Goal: Task Accomplishment & Management: Use online tool/utility

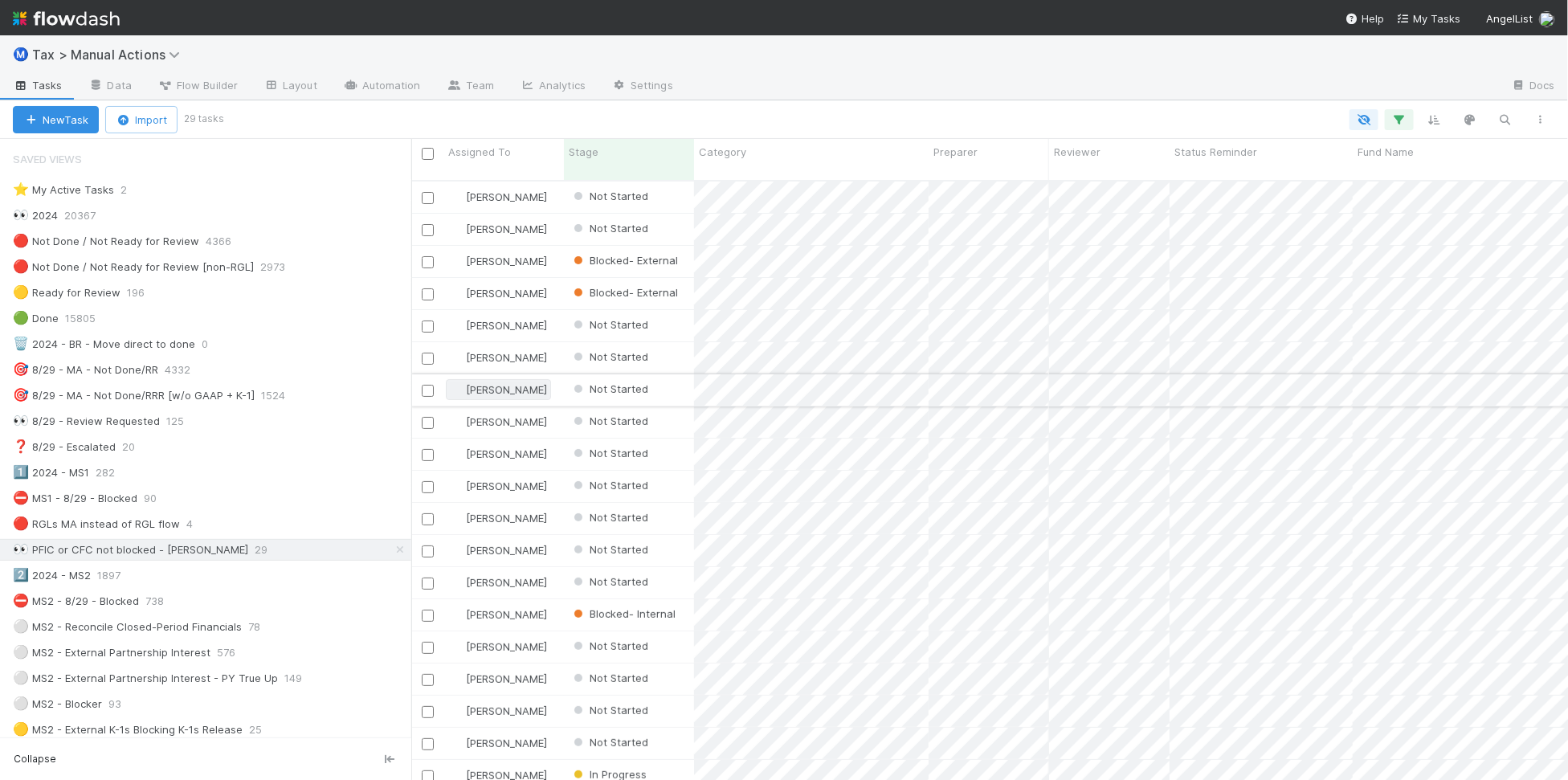
scroll to position [598, 1142]
click at [331, 508] on div "⛔ MS1 - 8/29 - Blocked 90" at bounding box center [211, 499] width 399 height 20
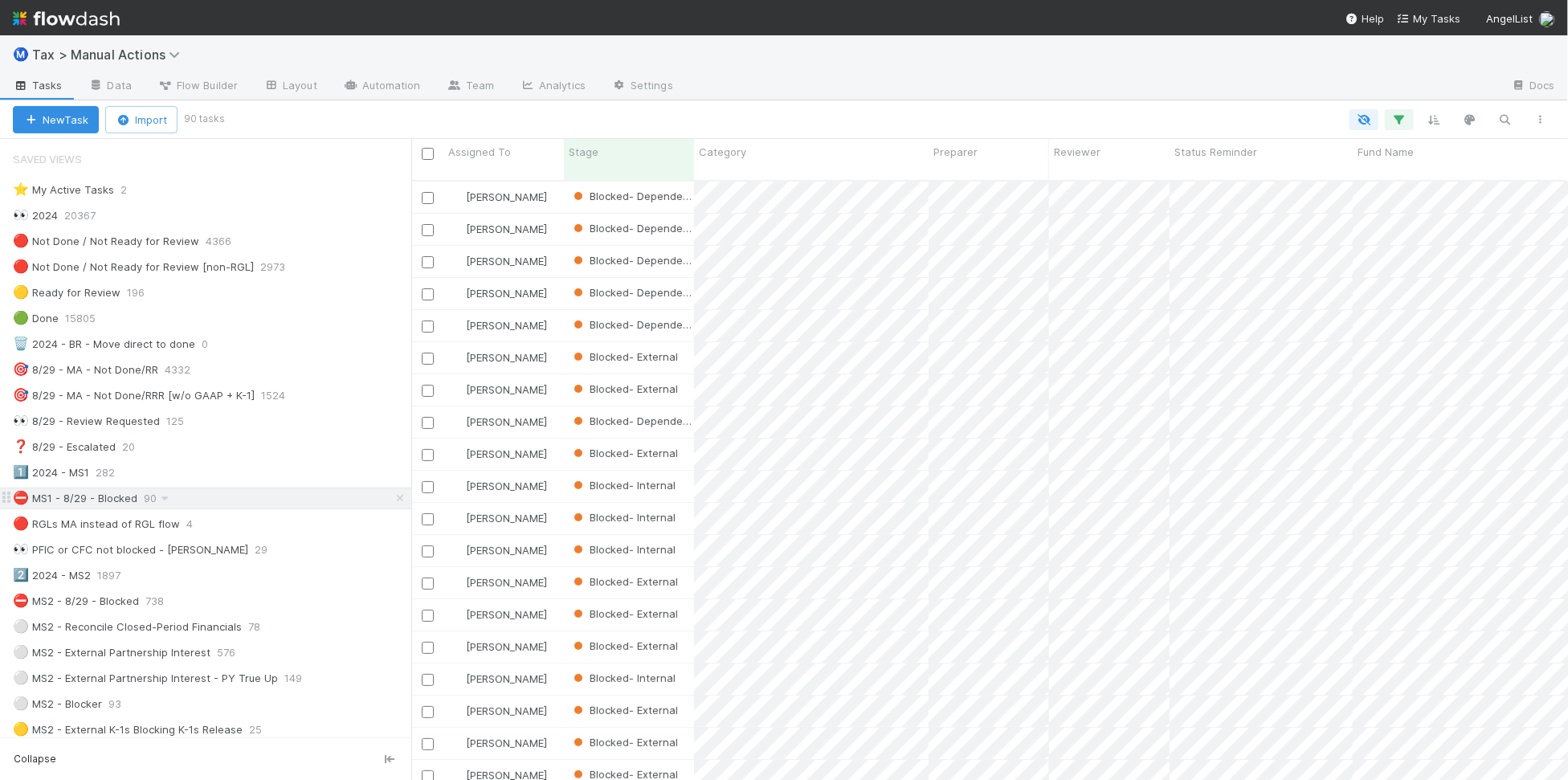
scroll to position [598, 1142]
click at [330, 403] on div "🎯 8/29 - MA - Not Done/RRR [w/o GAAP + K-1] 1524" at bounding box center [211, 396] width 399 height 20
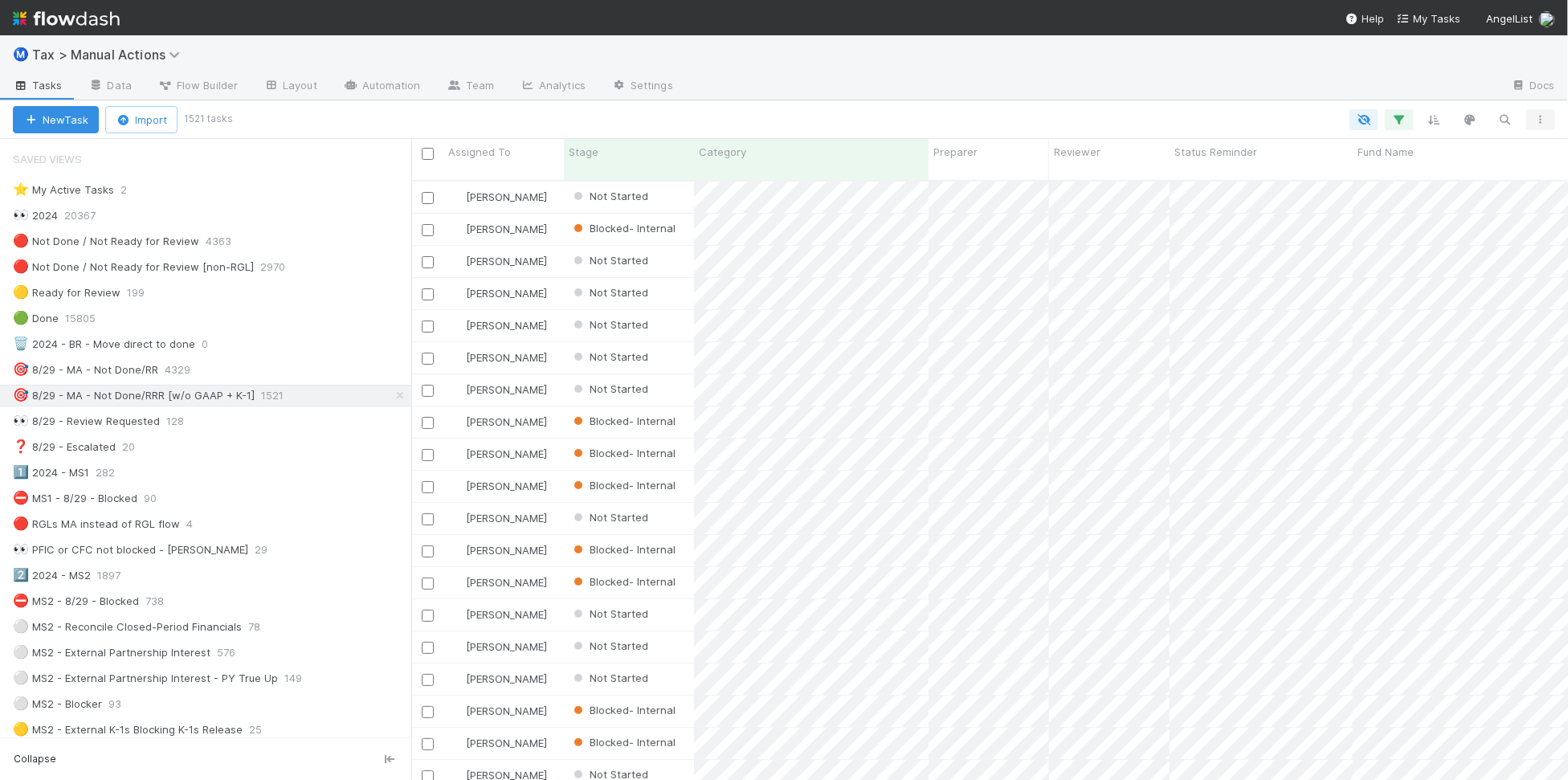
scroll to position [598, 1142]
click at [1533, 118] on icon "button" at bounding box center [1541, 119] width 16 height 10
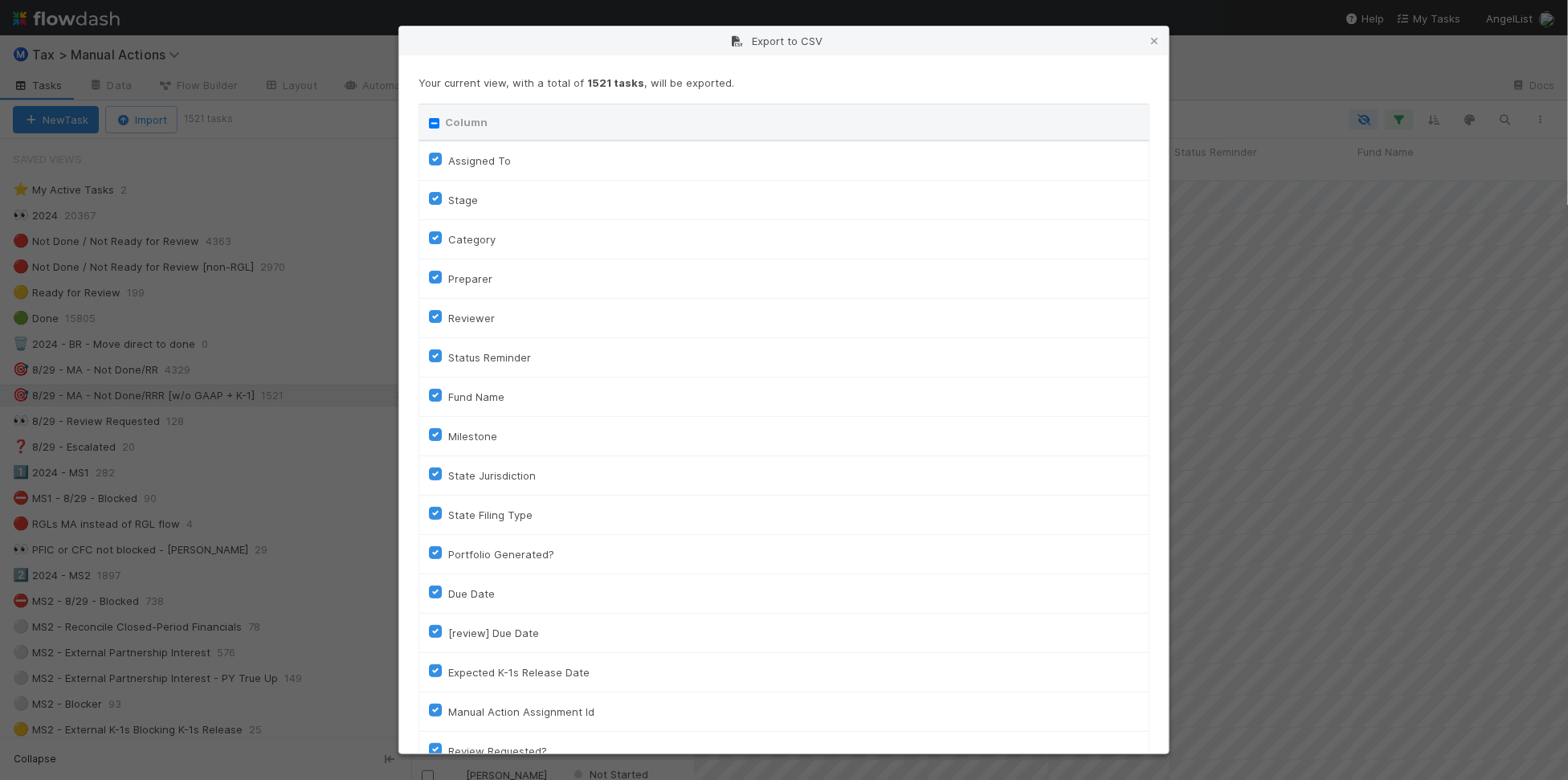
click at [438, 129] on div "Column" at bounding box center [784, 122] width 710 height 16
click at [436, 129] on input "Column" at bounding box center [433, 123] width 11 height 11
checkbox input "true"
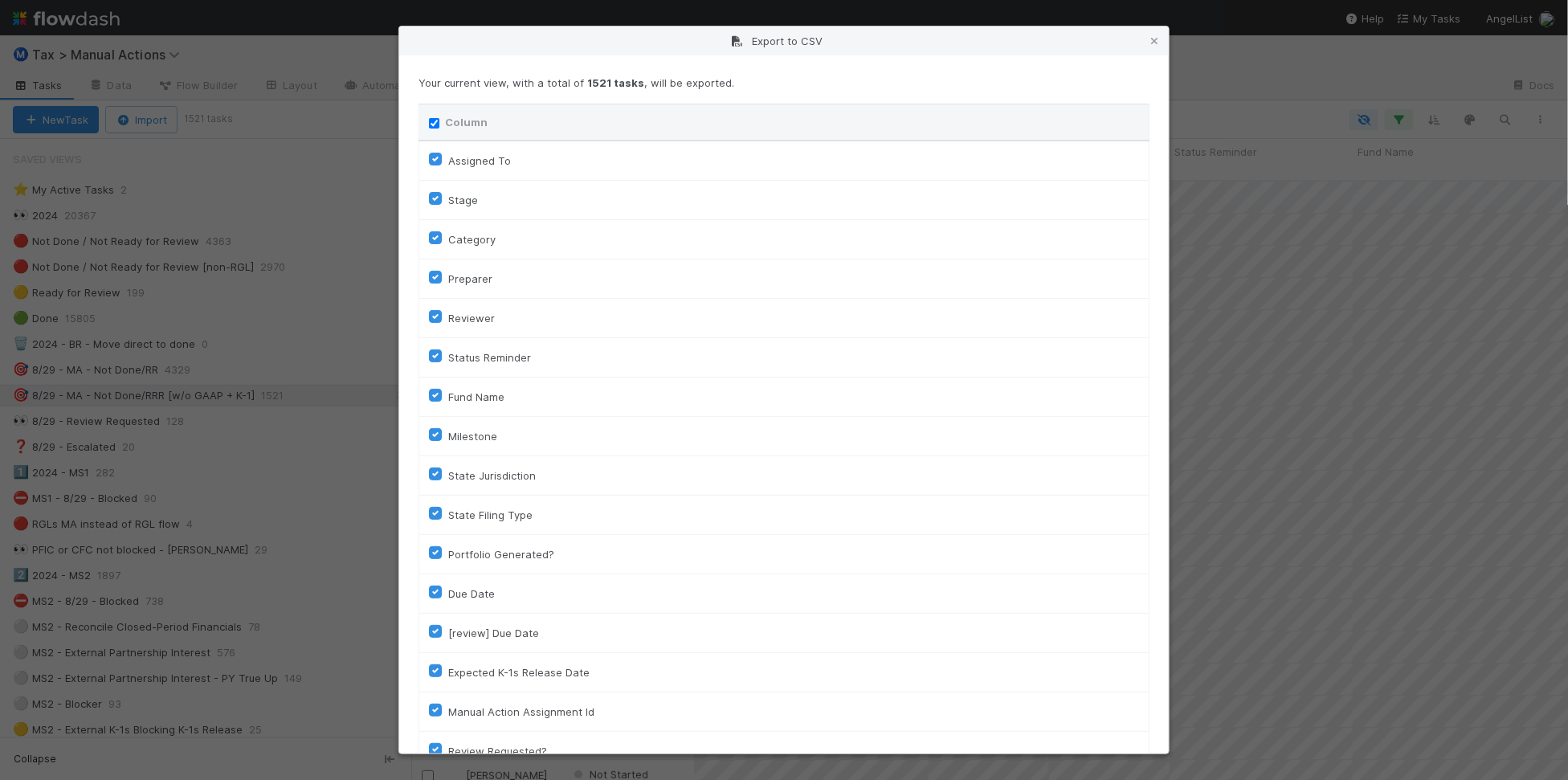
click at [435, 126] on input "Column" at bounding box center [433, 123] width 11 height 11
checkbox input "false"
checkbox To "false"
checkbox input "false"
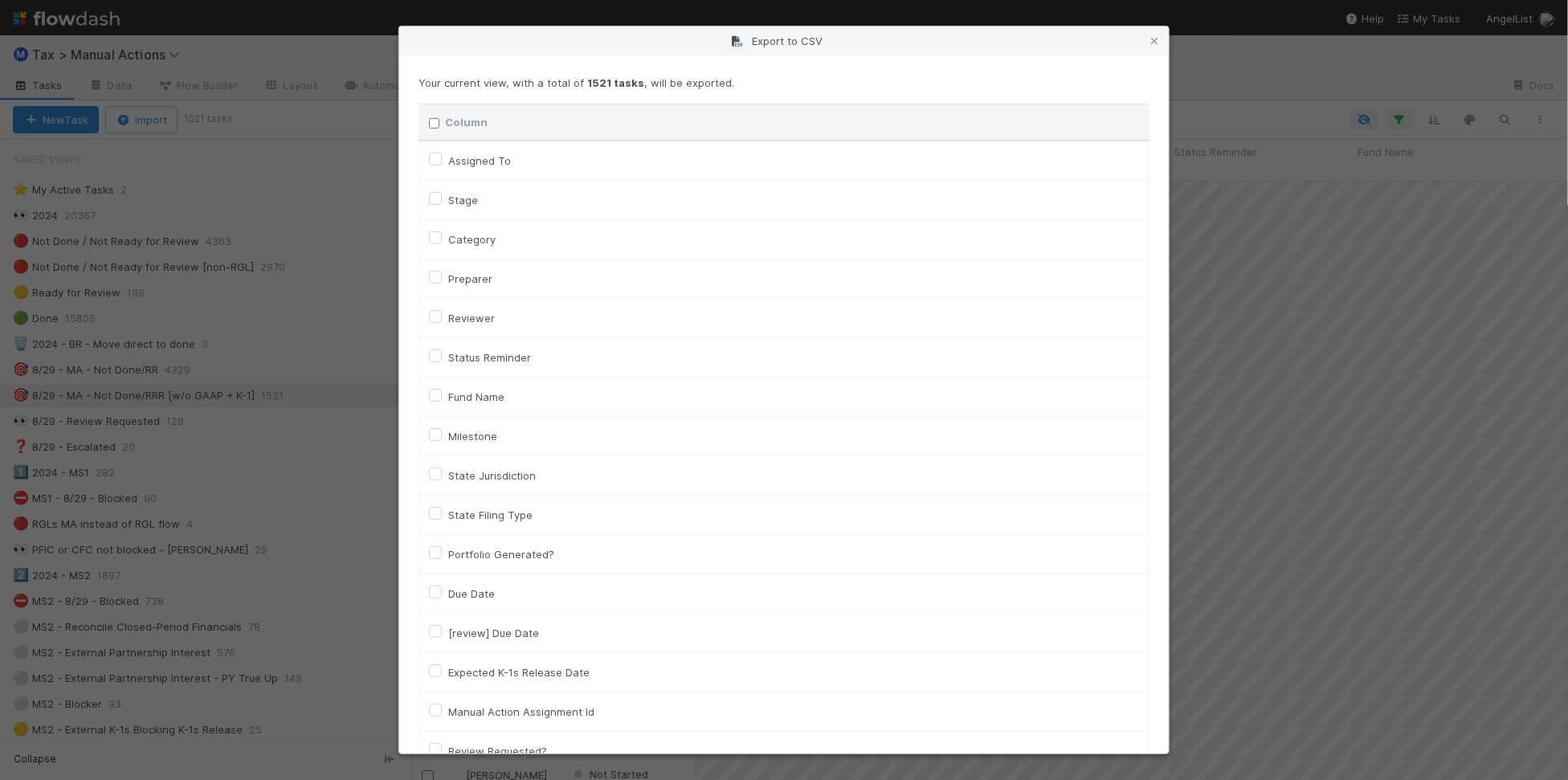
checkbox input "false"
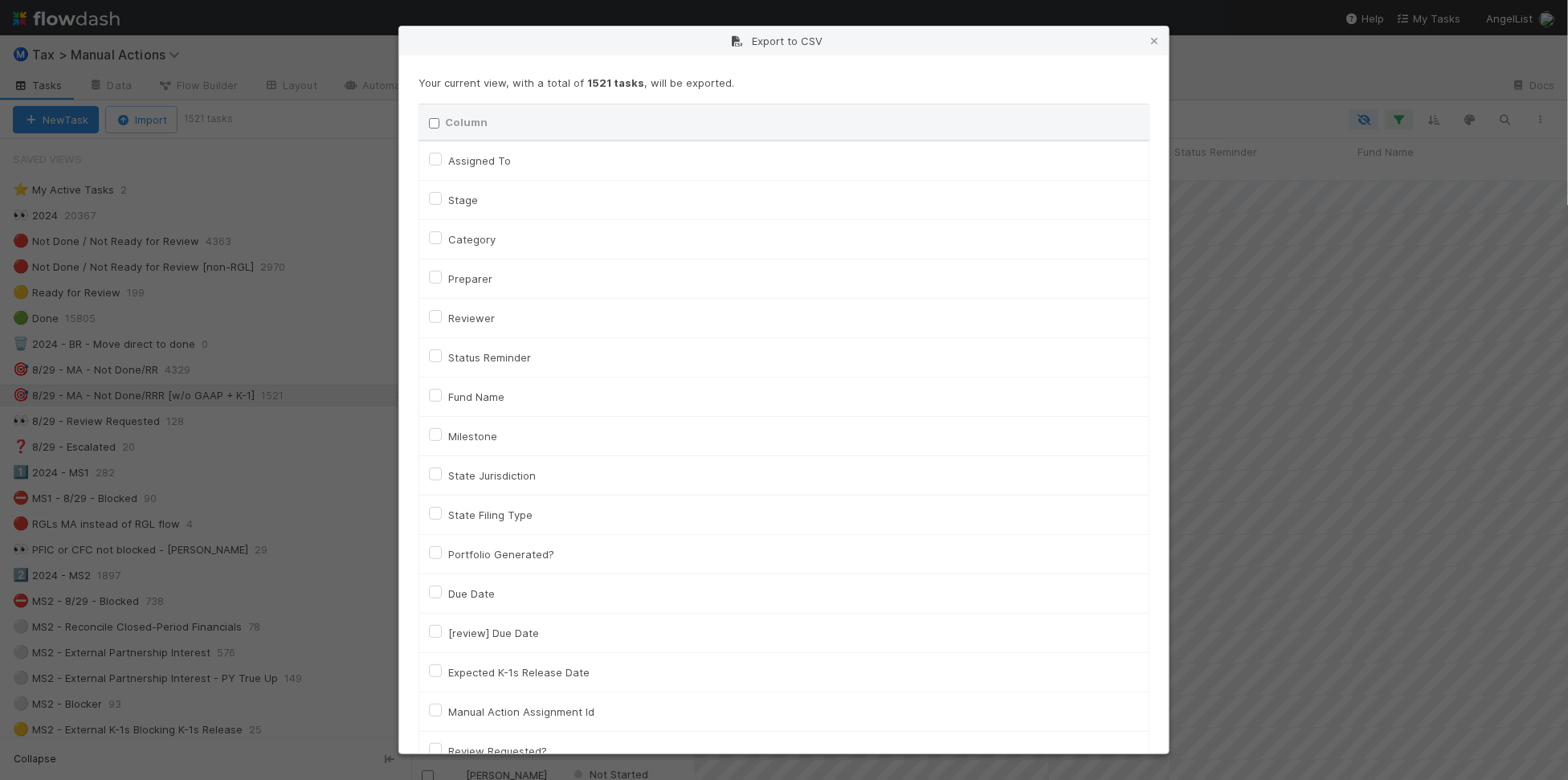
checkbox input "false"
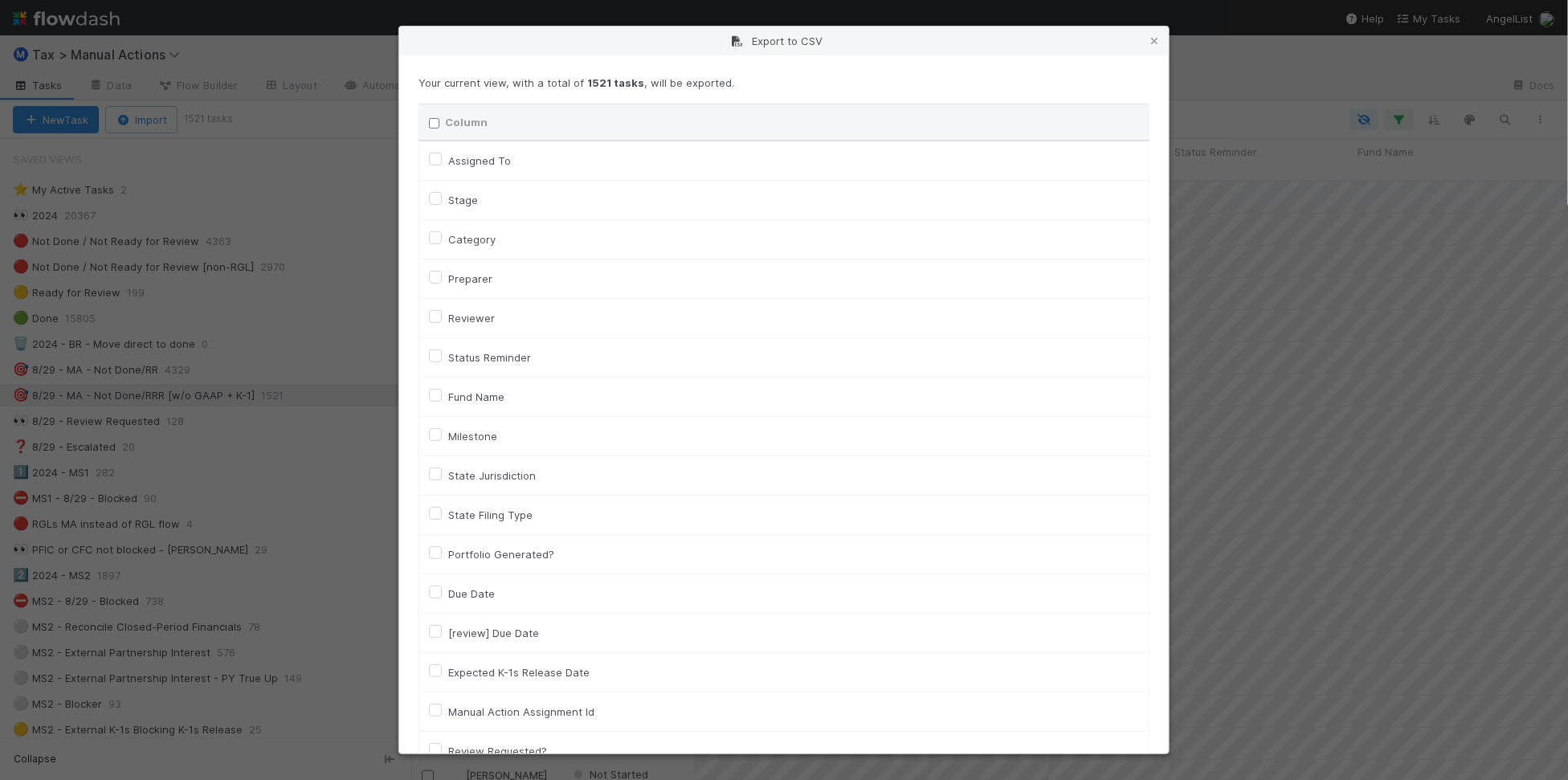
checkbox input "false"
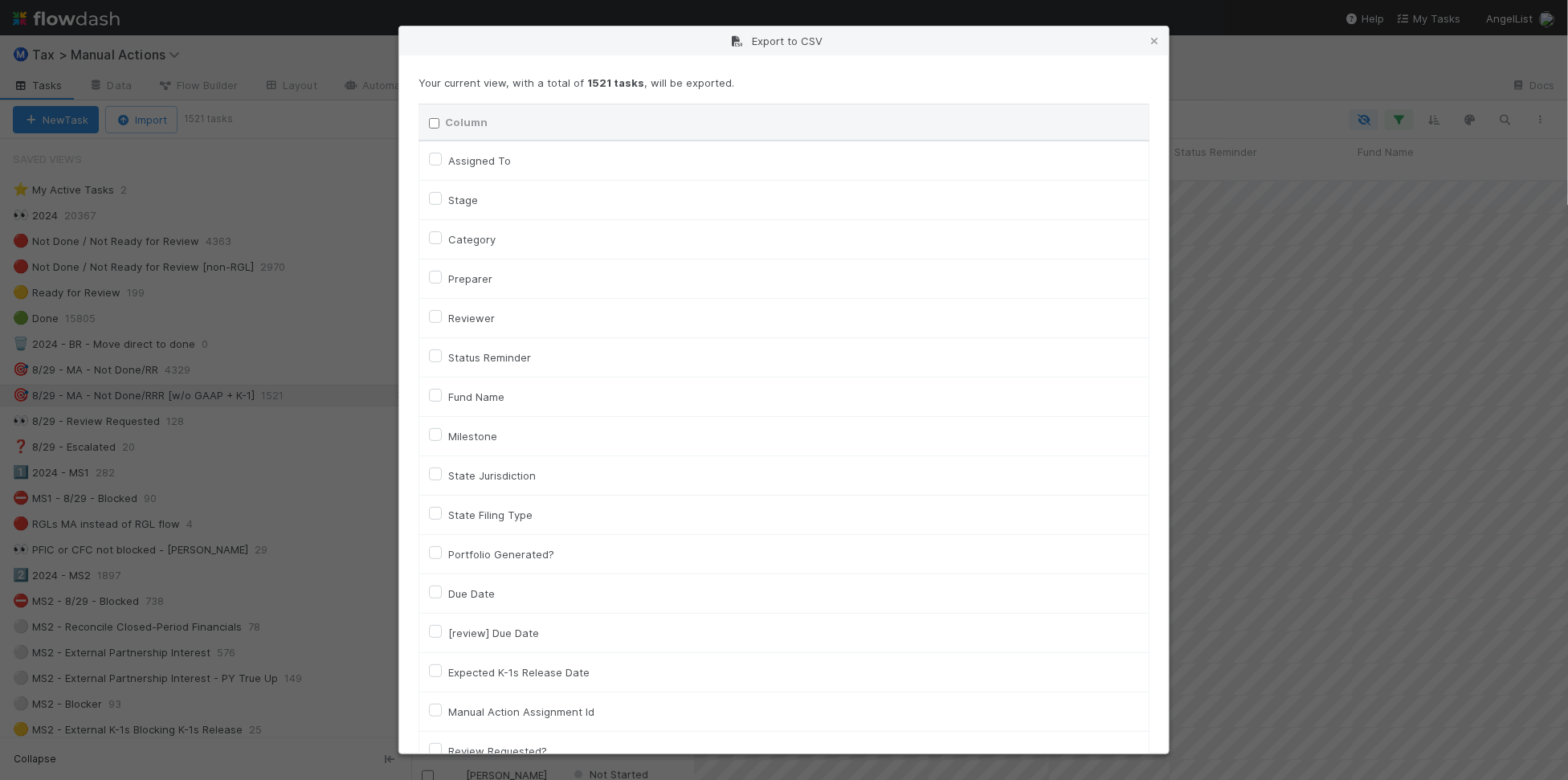
checkbox input "false"
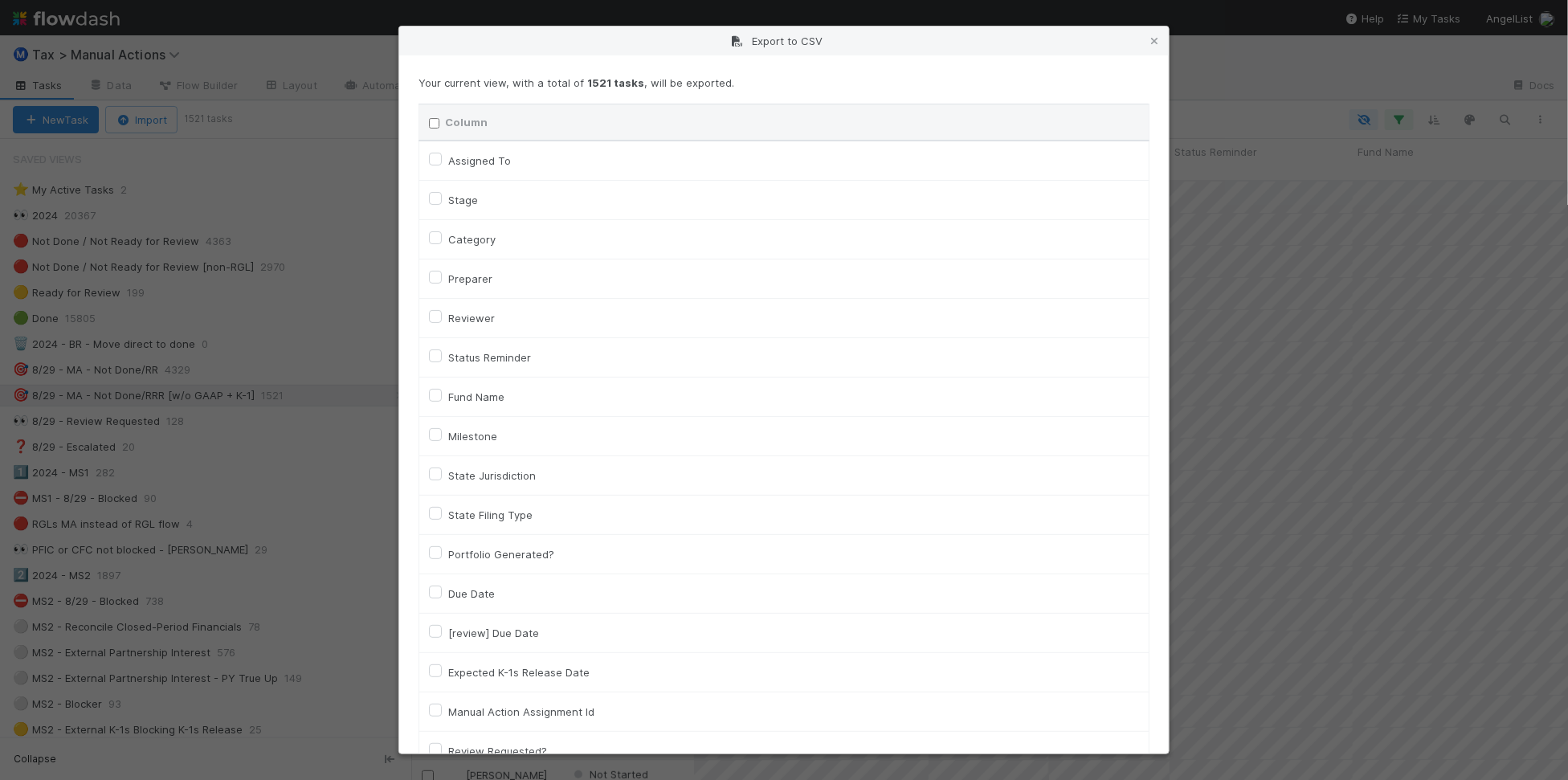
checkbox input "false"
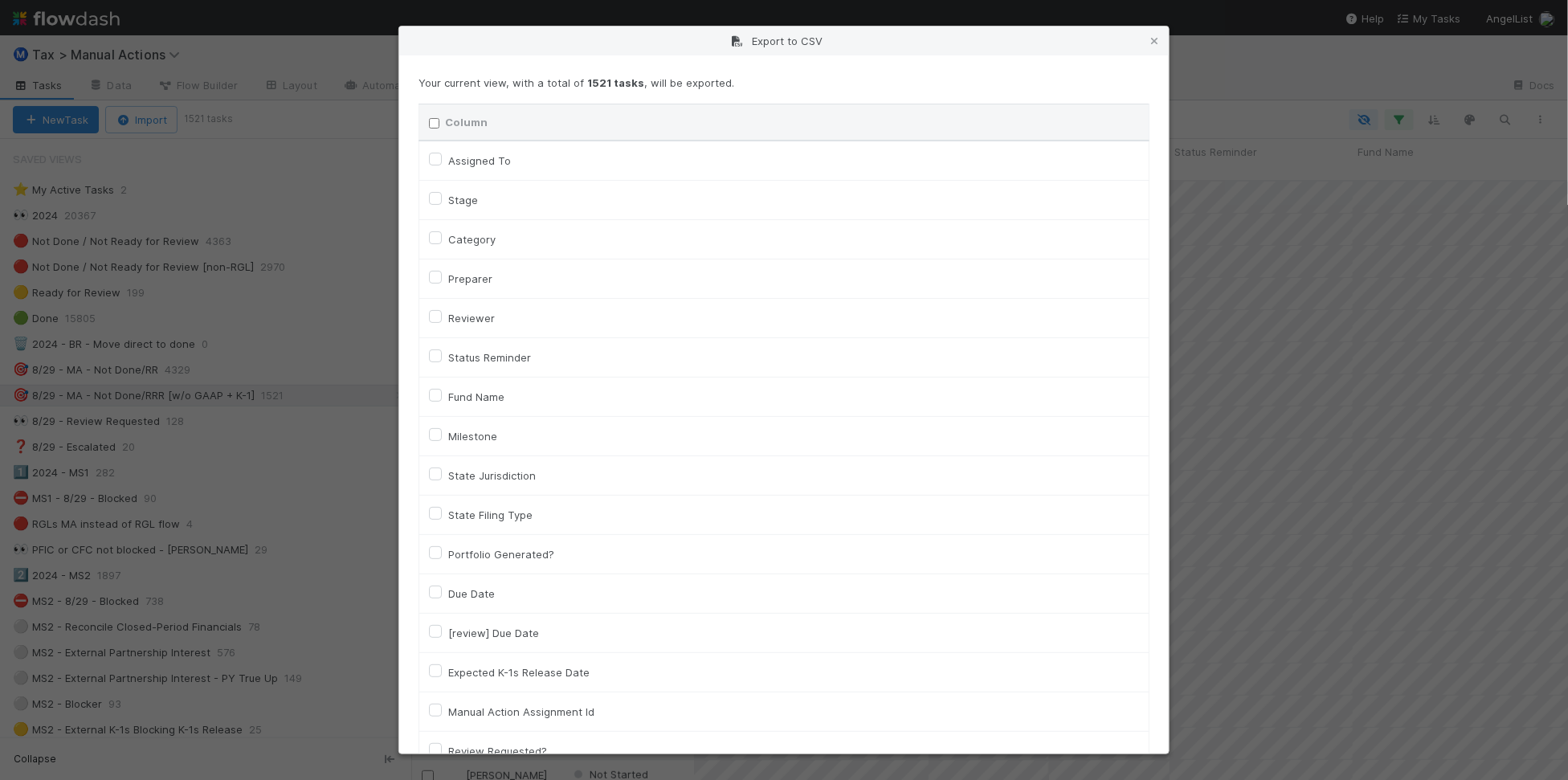
checkbox On "false"
checkbox input "false"
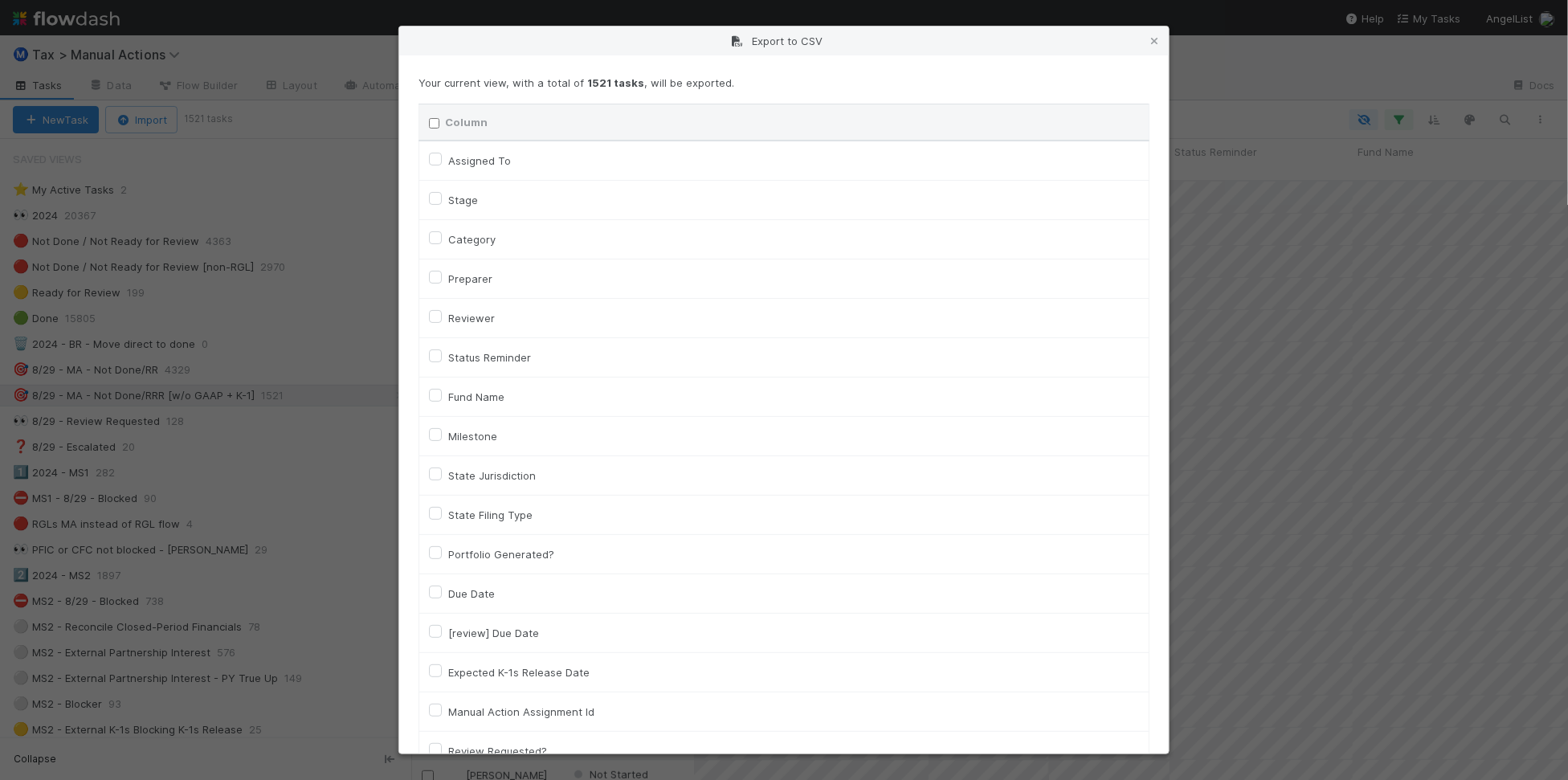
checkbox input "false"
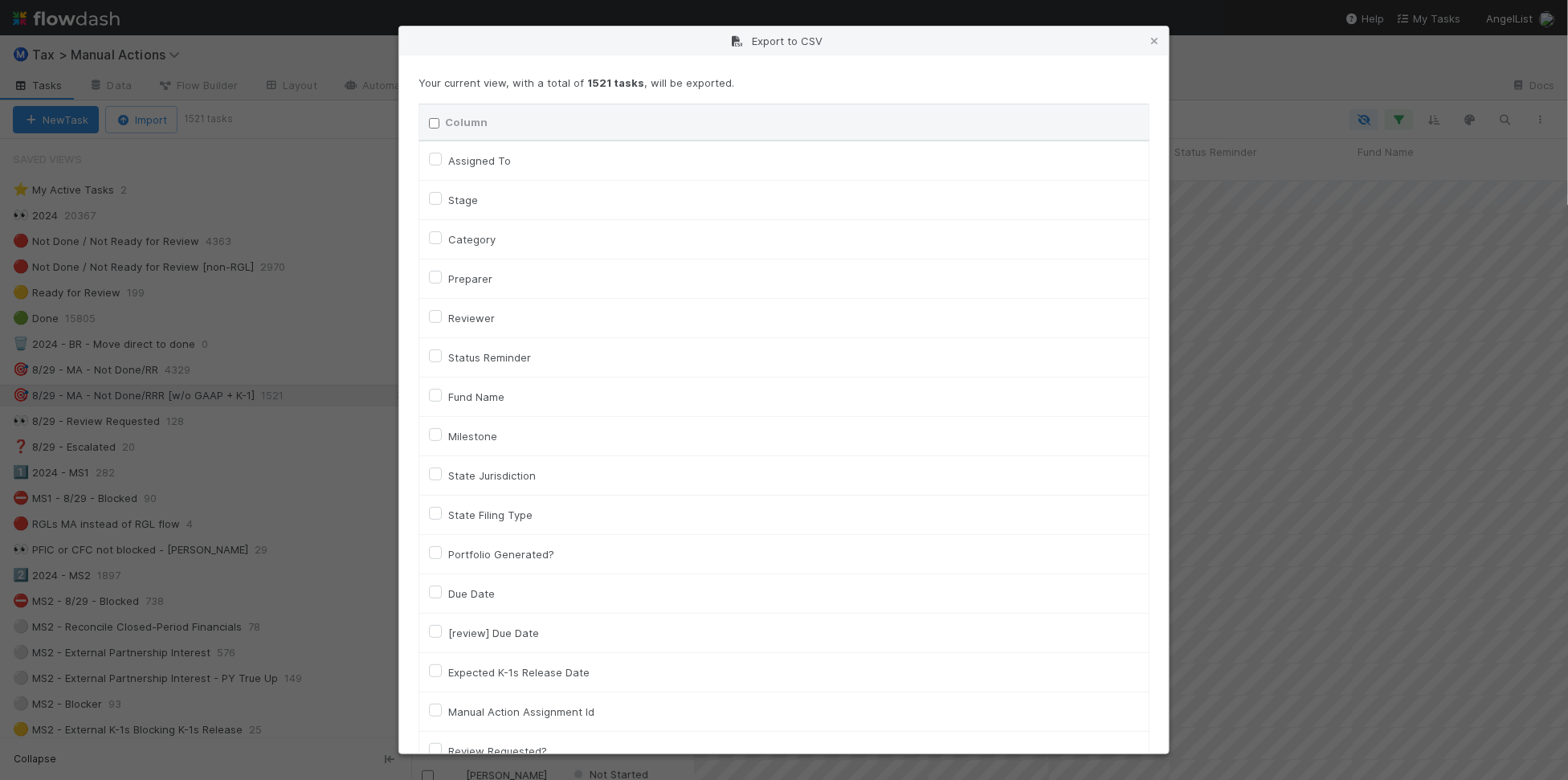
checkbox input "false"
checkbox URL "false"
click at [455, 162] on label "Assigned To" at bounding box center [479, 161] width 63 height 19
click at [442, 162] on To "Assigned To" at bounding box center [434, 158] width 13 height 15
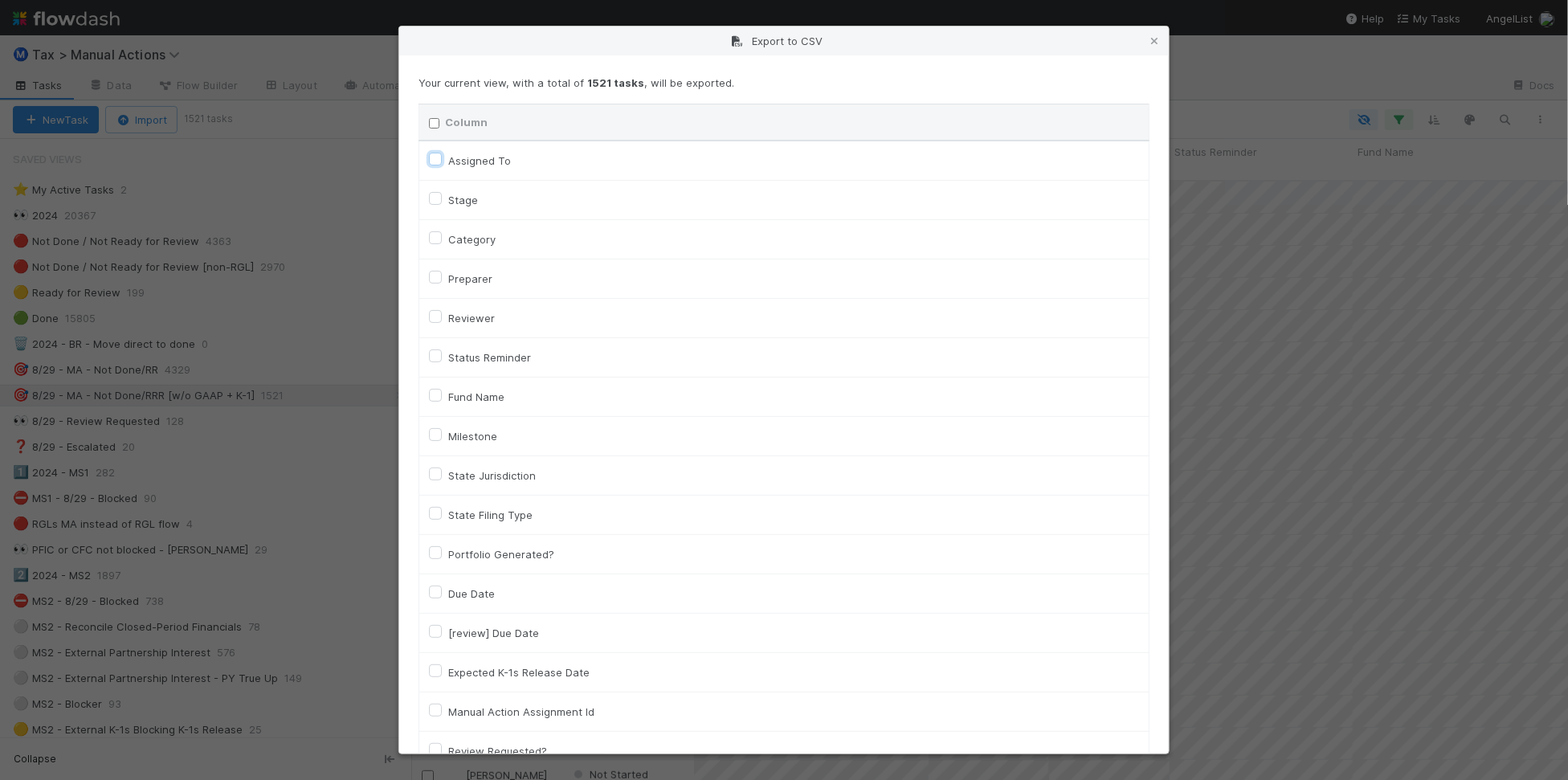
checkbox To "true"
click at [464, 240] on label "Category" at bounding box center [471, 240] width 48 height 19
click at [442, 240] on input "Category" at bounding box center [434, 237] width 13 height 15
checkbox input "true"
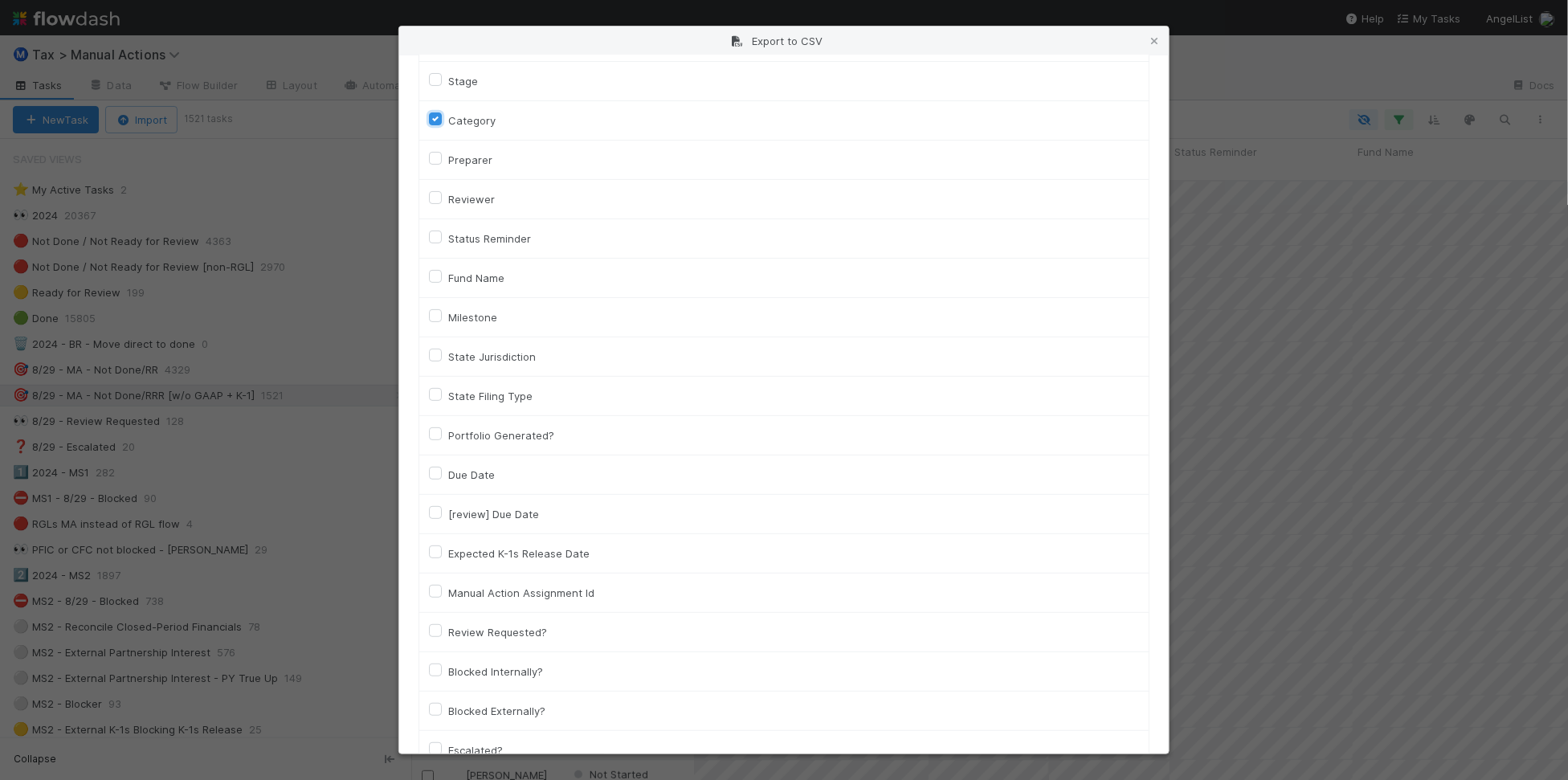
scroll to position [0, 0]
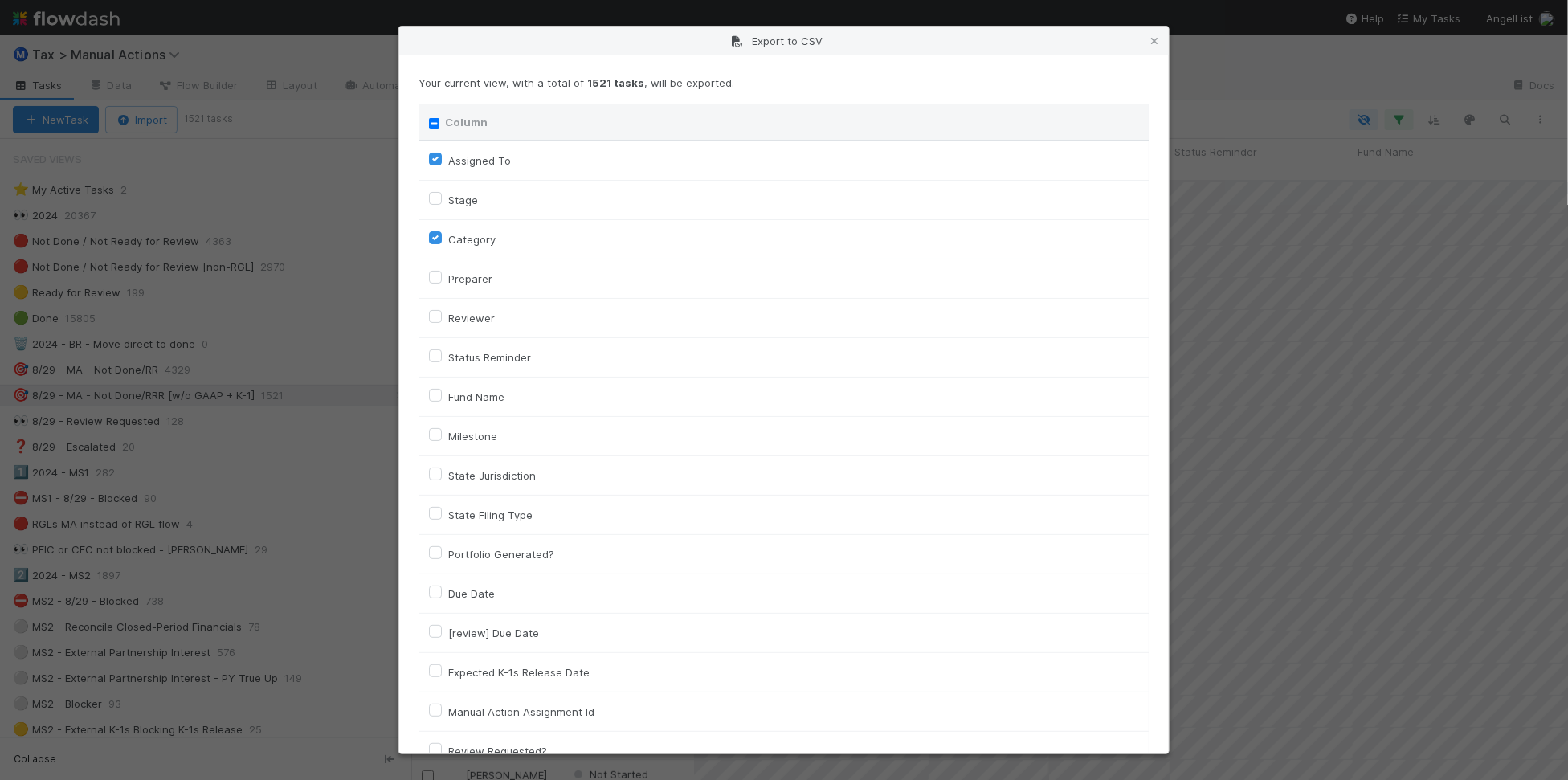
click at [474, 400] on label "Fund Name" at bounding box center [476, 397] width 56 height 19
click at [442, 400] on input "Fund Name" at bounding box center [434, 394] width 13 height 15
checkbox input "true"
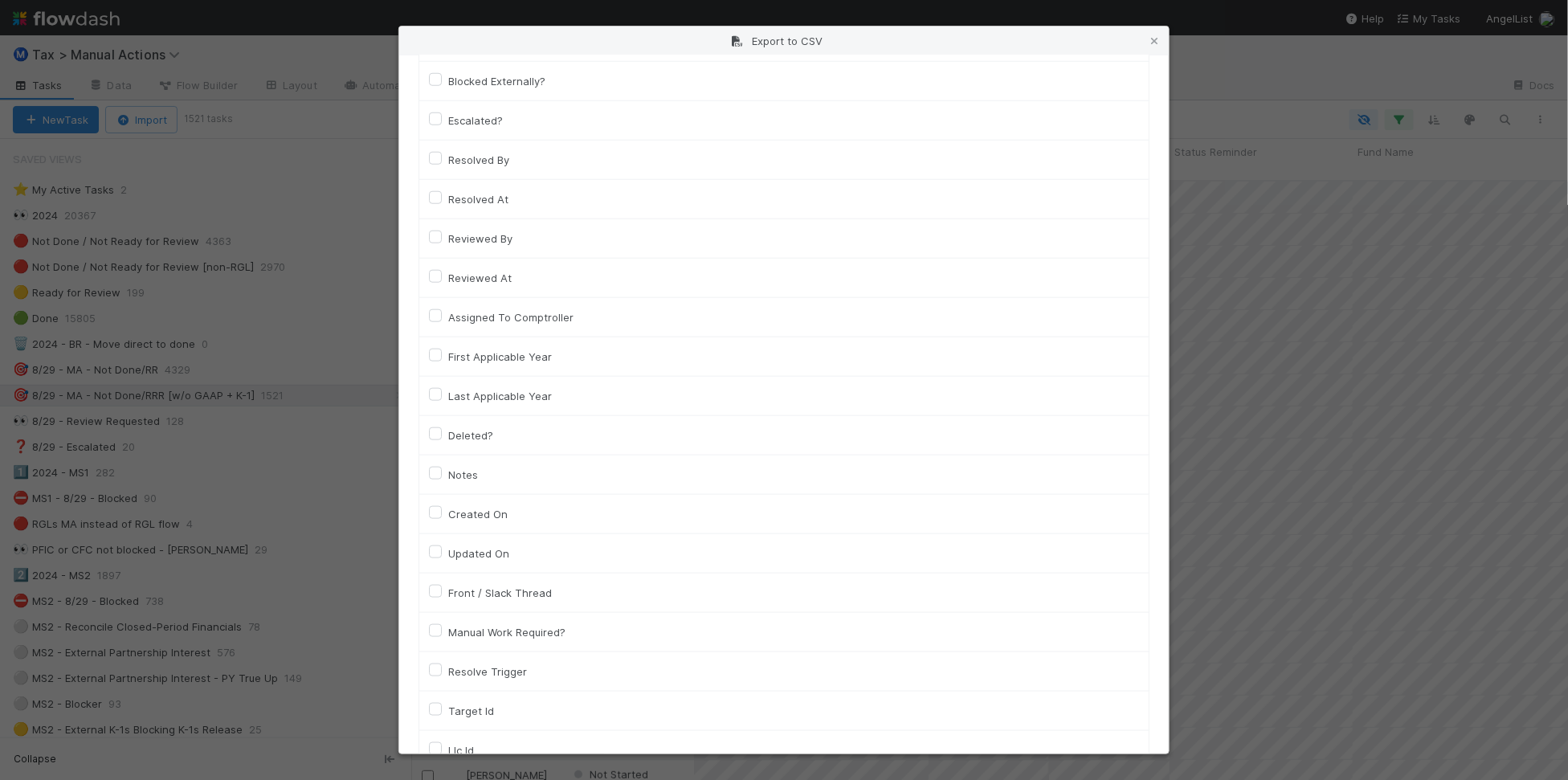
scroll to position [804, 0]
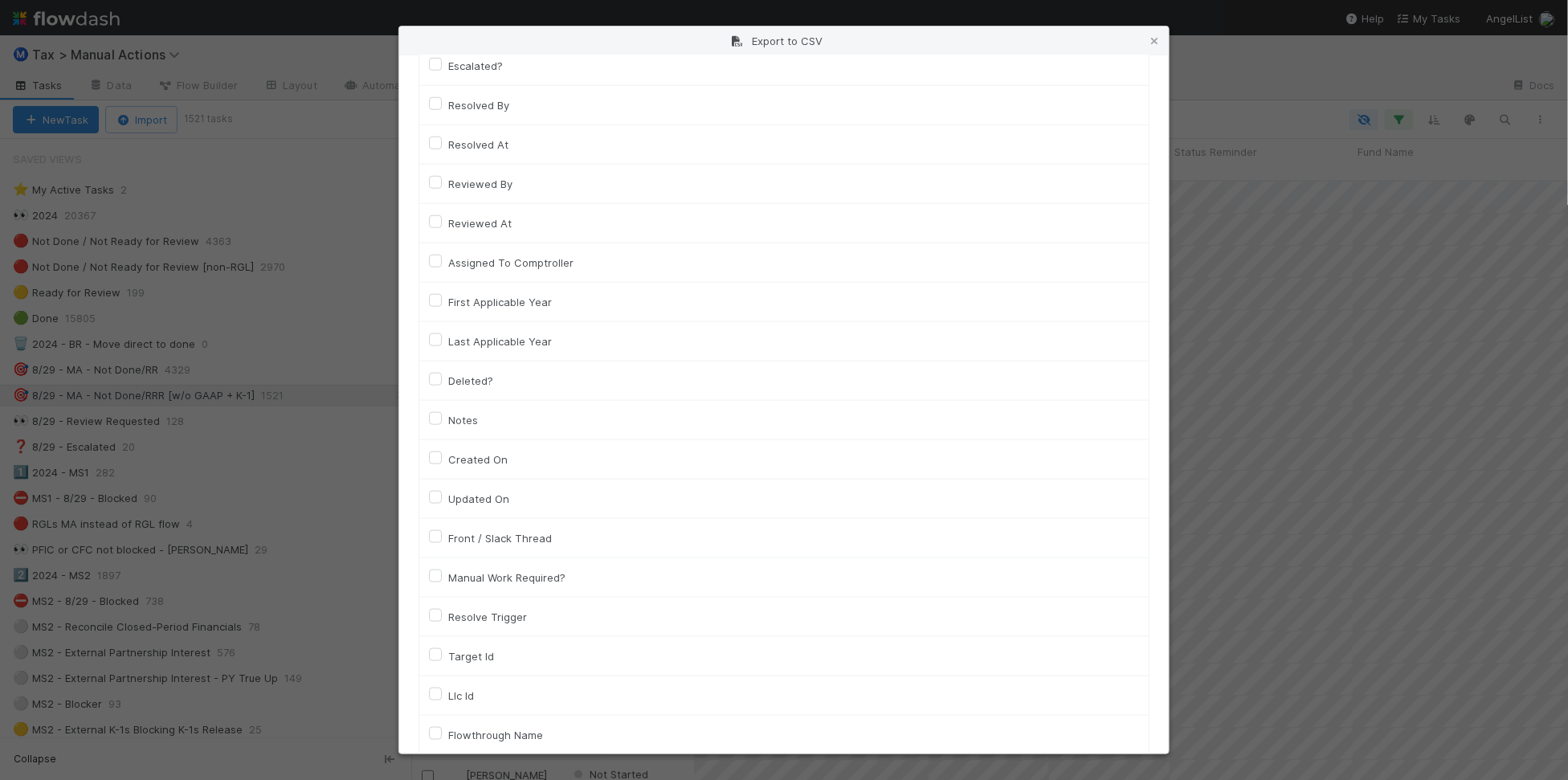
click at [470, 696] on label "Llc Id" at bounding box center [461, 697] width 26 height 19
click at [442, 696] on input "Llc Id" at bounding box center [434, 694] width 13 height 15
checkbox input "true"
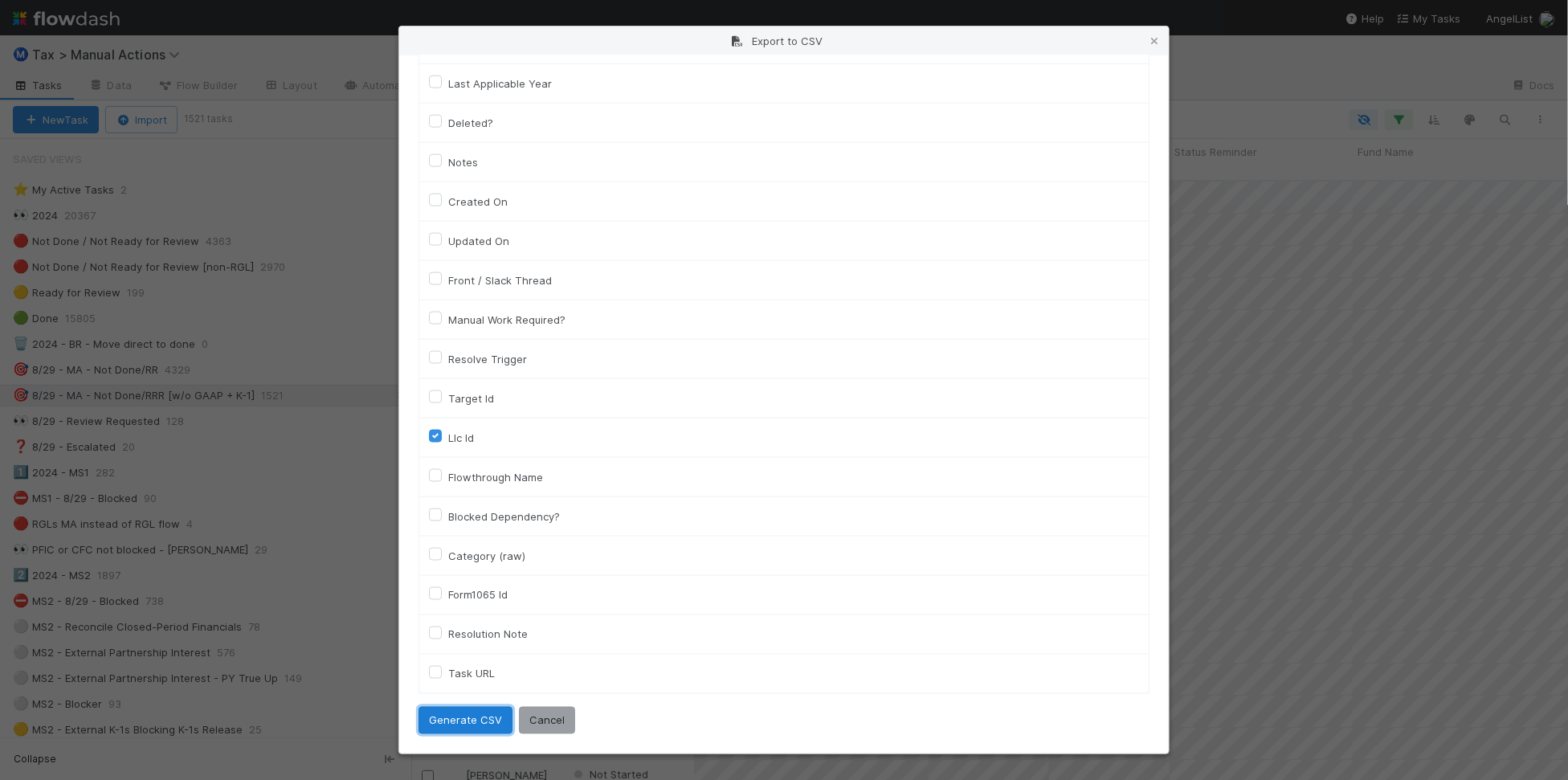
click at [474, 716] on button "Generate CSV" at bounding box center [465, 721] width 94 height 27
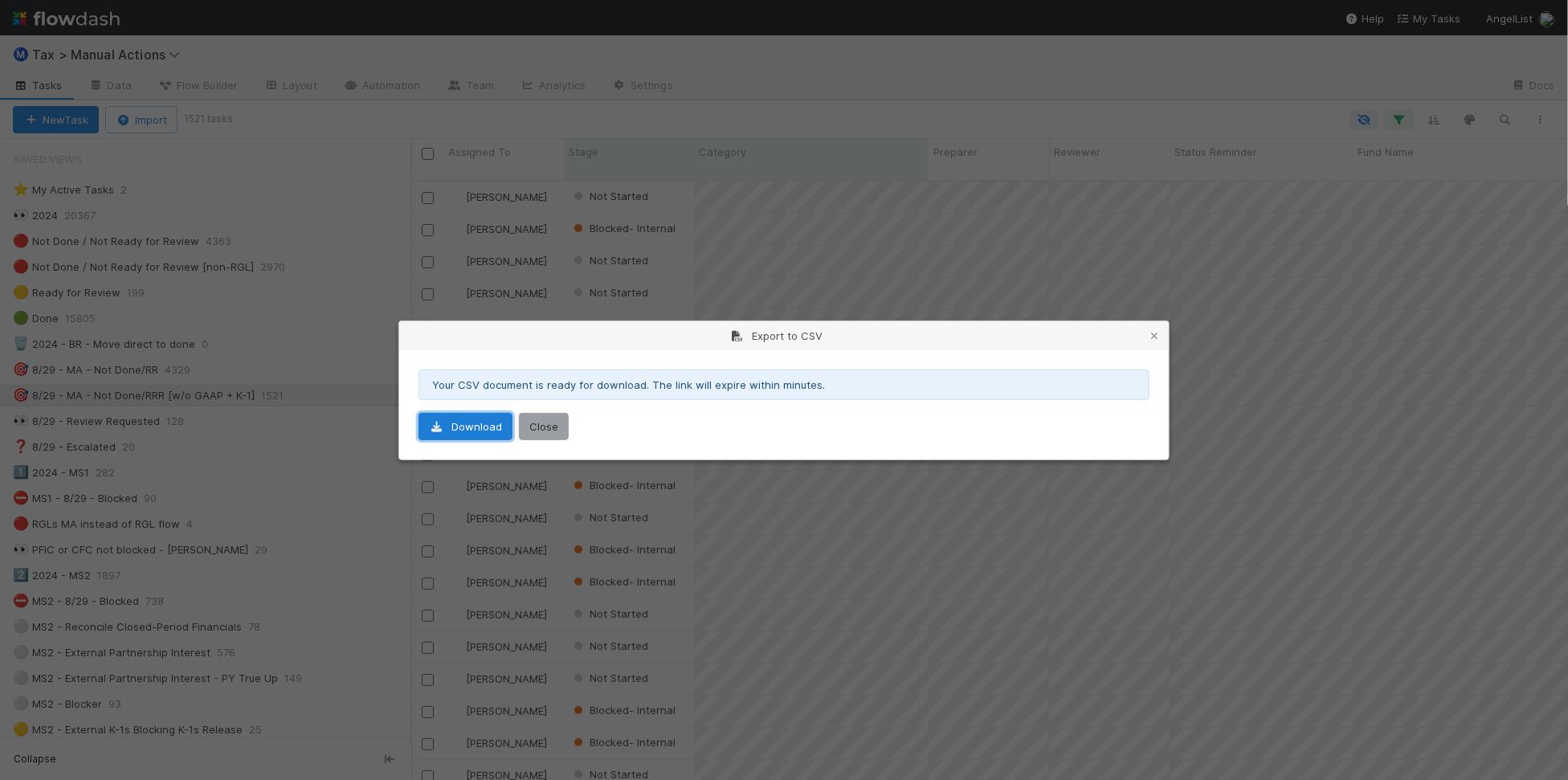
click at [459, 423] on link "Download" at bounding box center [465, 427] width 94 height 27
click at [1154, 335] on icon at bounding box center [1154, 336] width 16 height 11
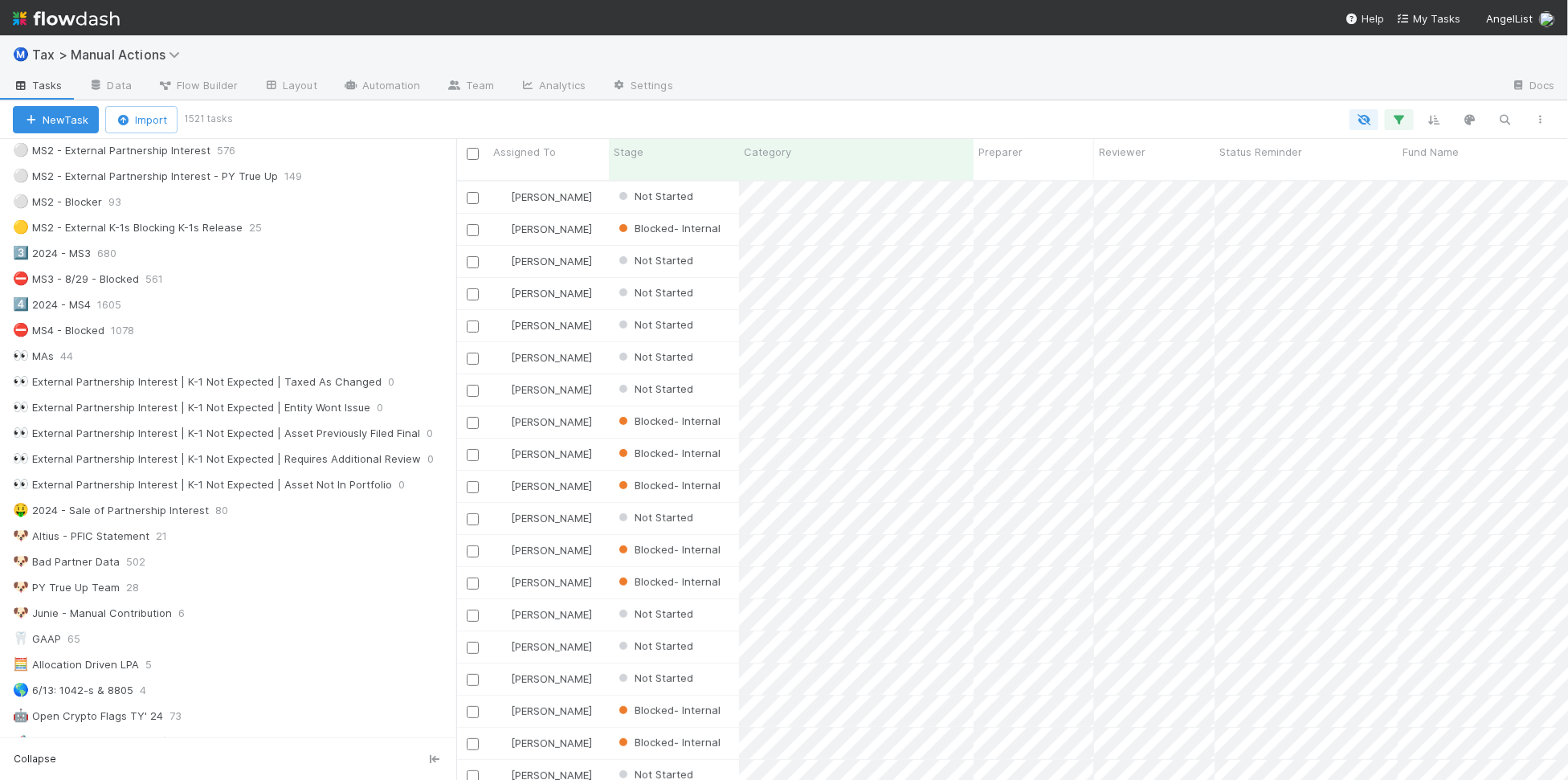
scroll to position [598, 1101]
drag, startPoint x: 415, startPoint y: 543, endPoint x: 452, endPoint y: 544, distance: 37.0
click at [452, 544] on div at bounding box center [452, 459] width 1 height 641
click at [364, 570] on div "🐶 Bad Partner Data 502" at bounding box center [232, 562] width 439 height 20
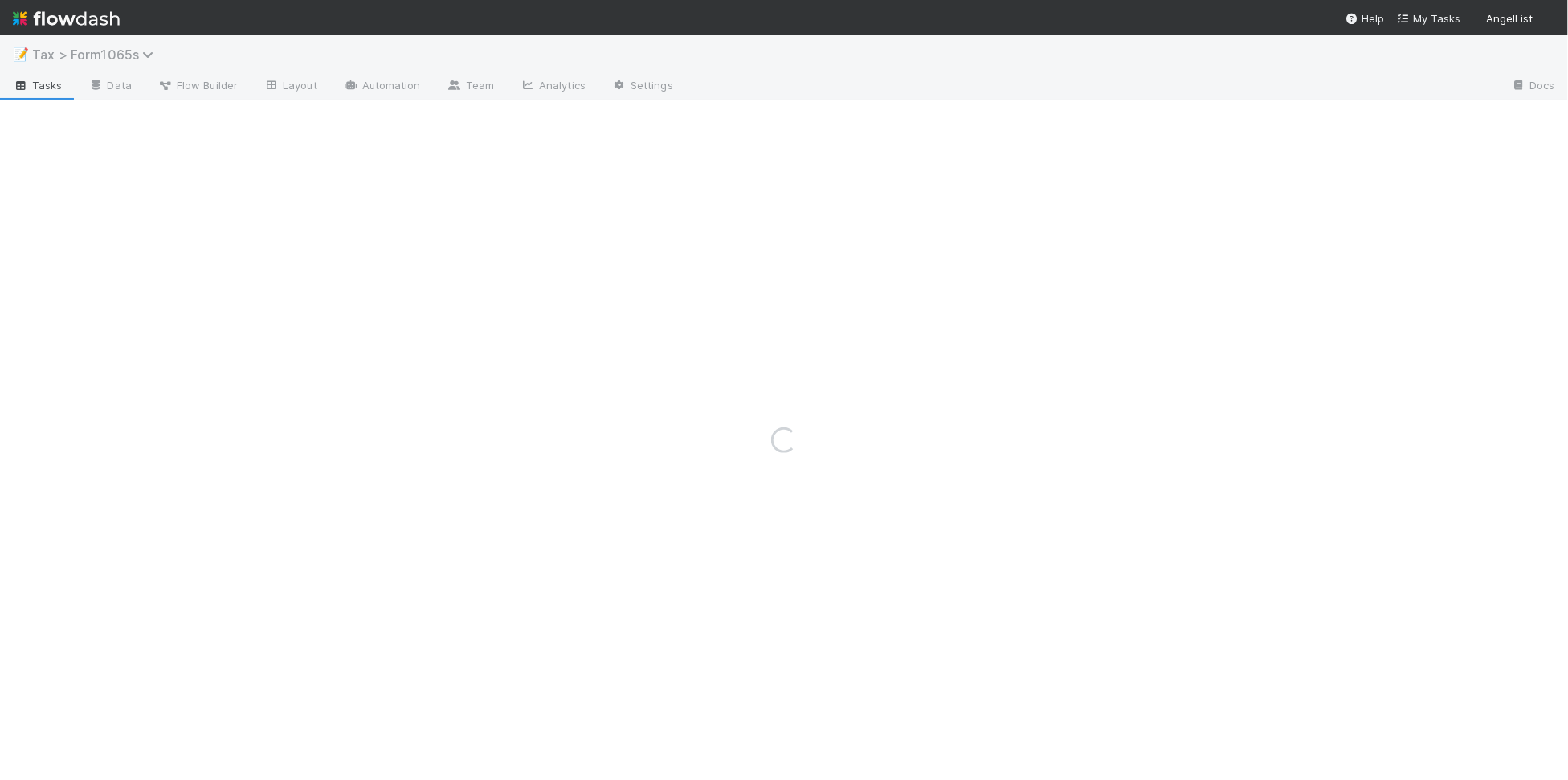
click at [123, 56] on span "Tax > Form1065s" at bounding box center [96, 54] width 129 height 16
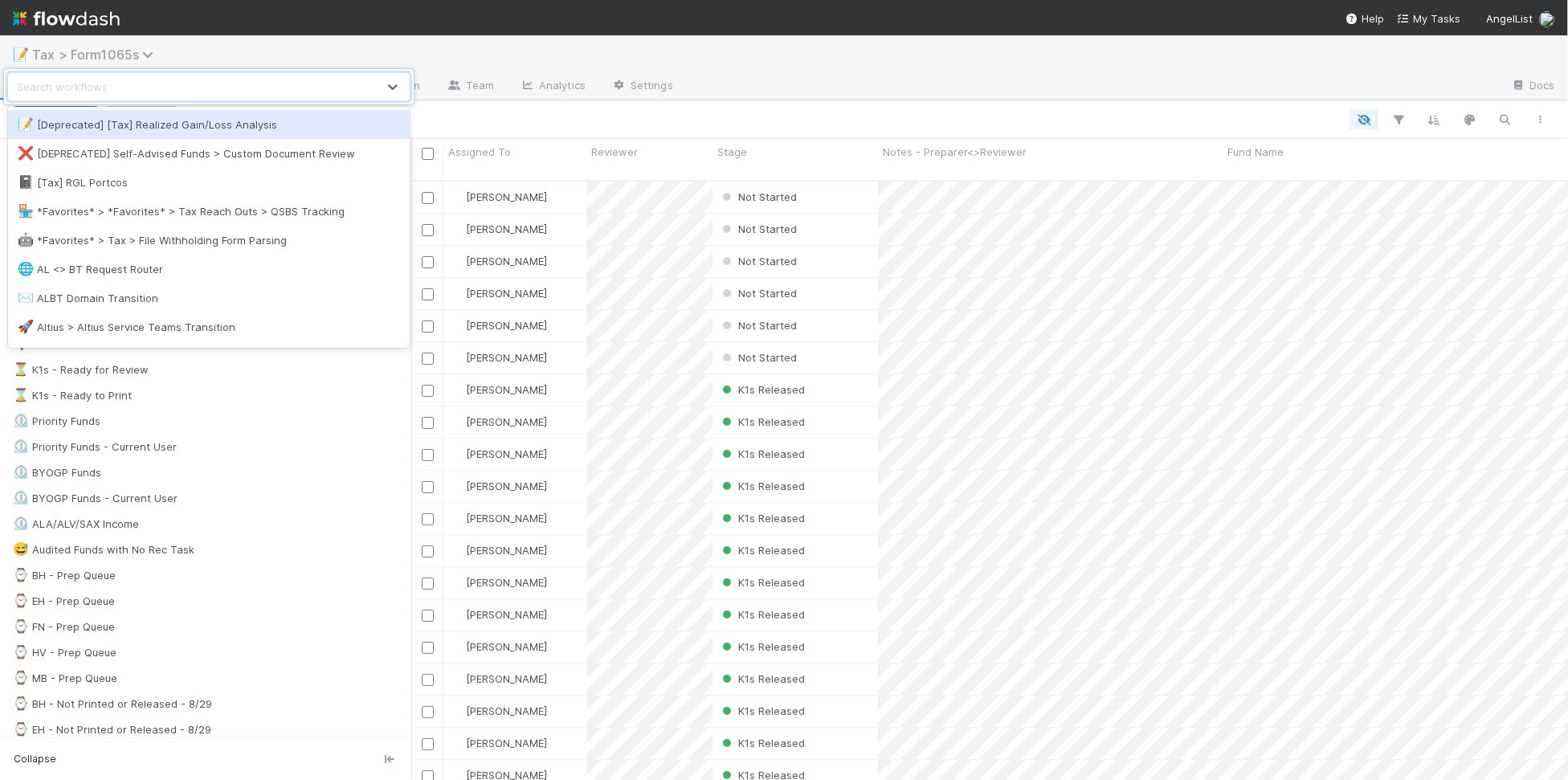
scroll to position [598, 1142]
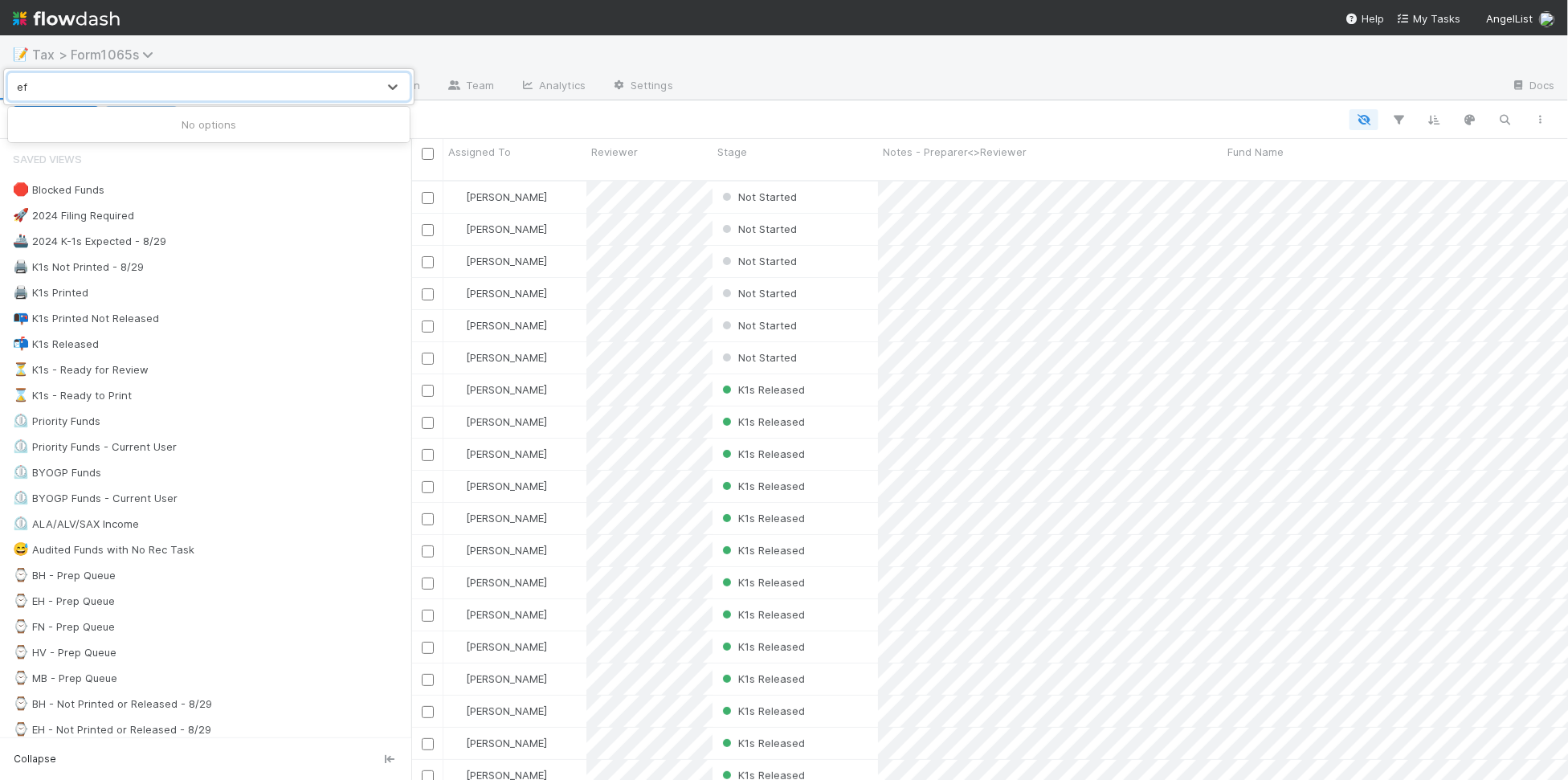
type input "e"
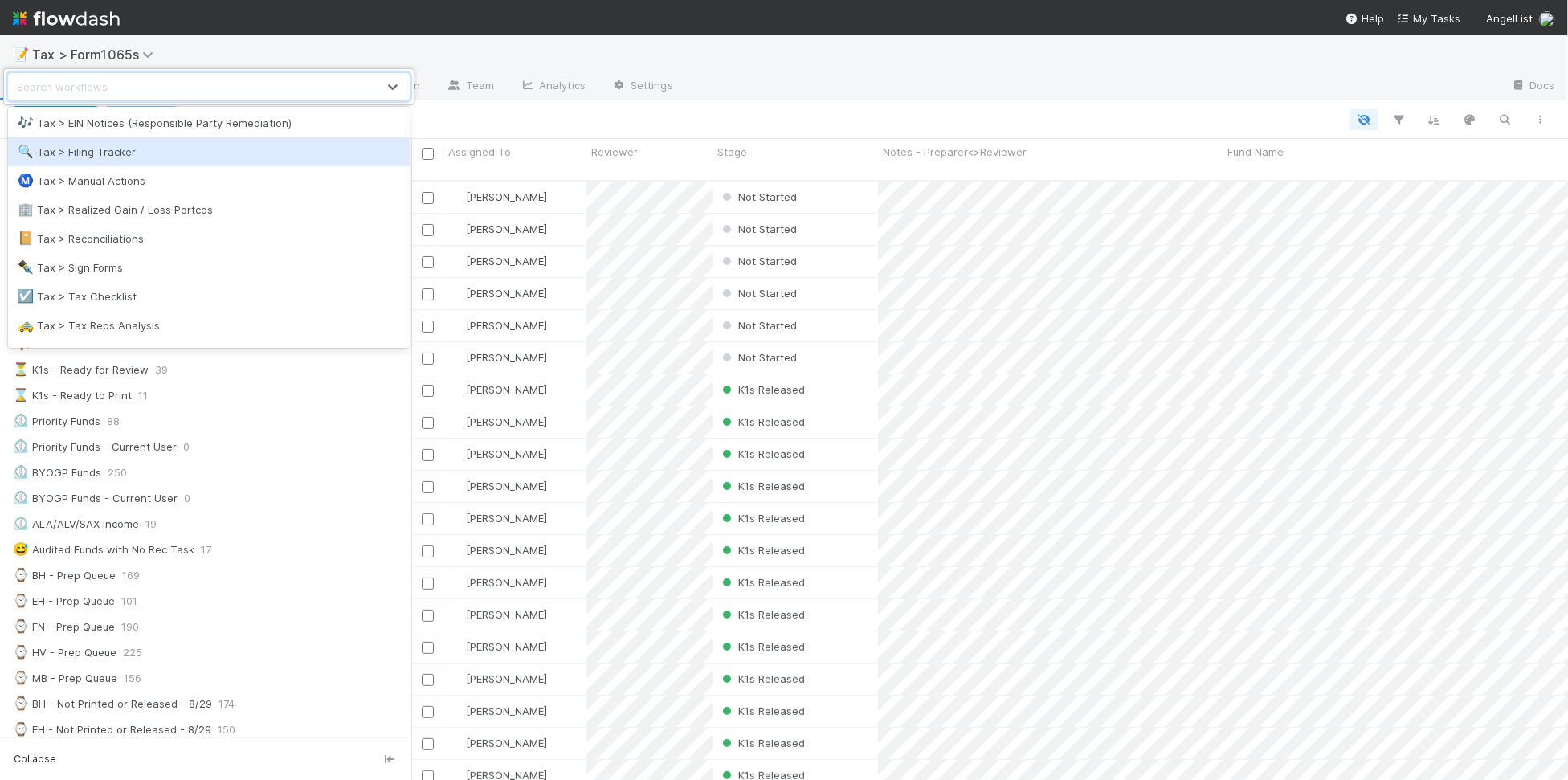
click at [197, 153] on div "🔍 Tax > Filing Tracker" at bounding box center [208, 151] width 382 height 16
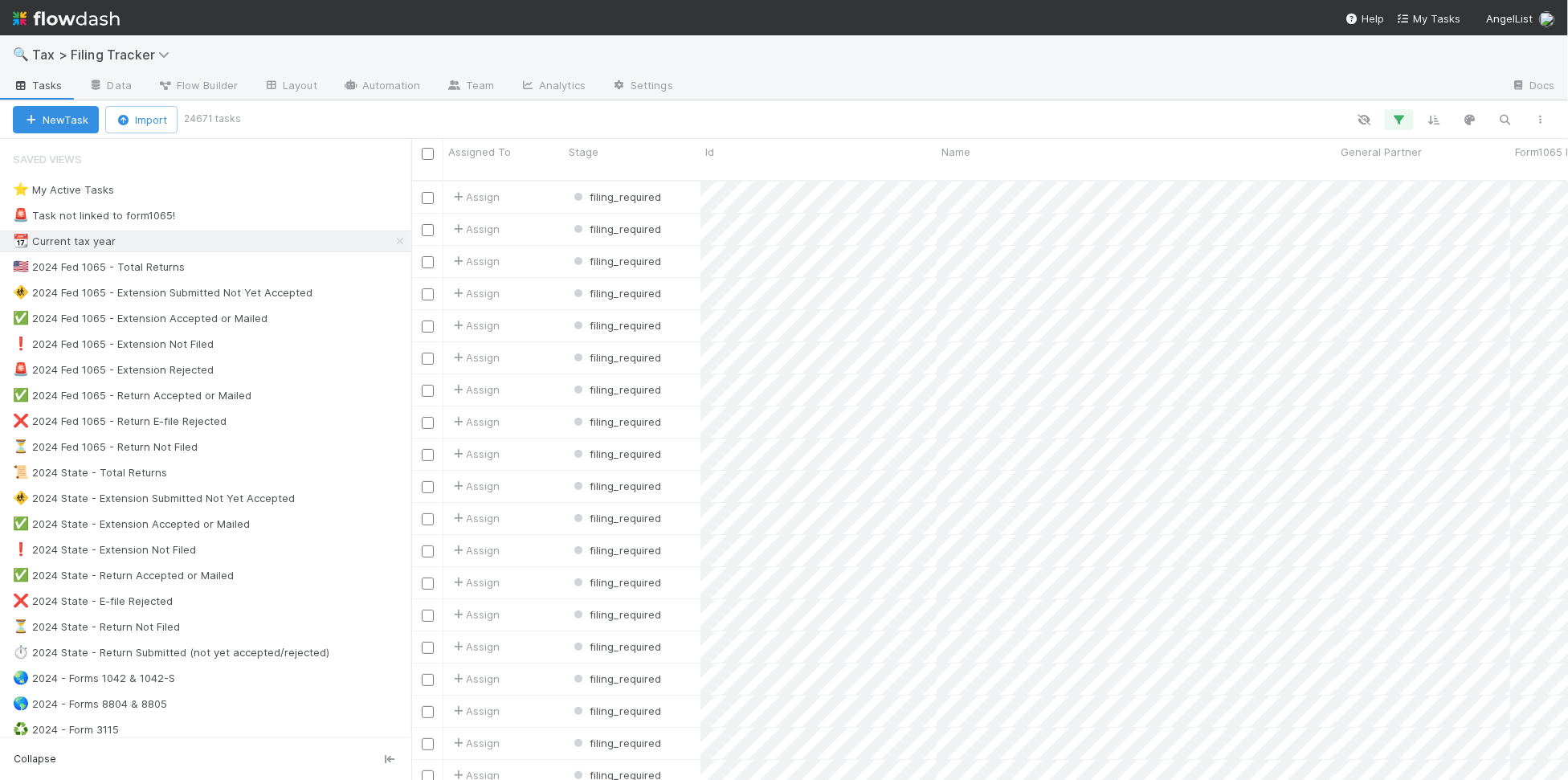
scroll to position [598, 1142]
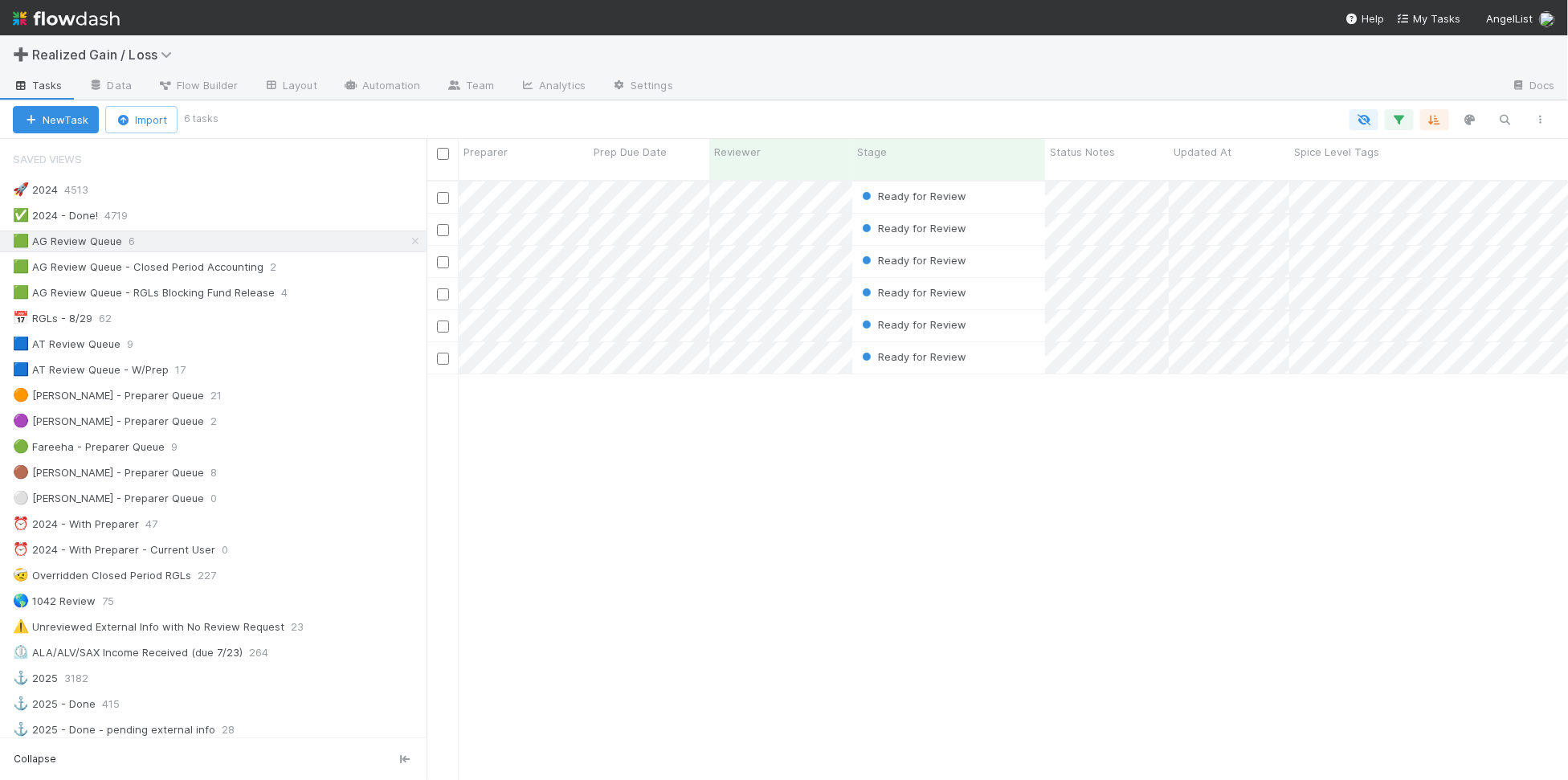
scroll to position [598, 1127]
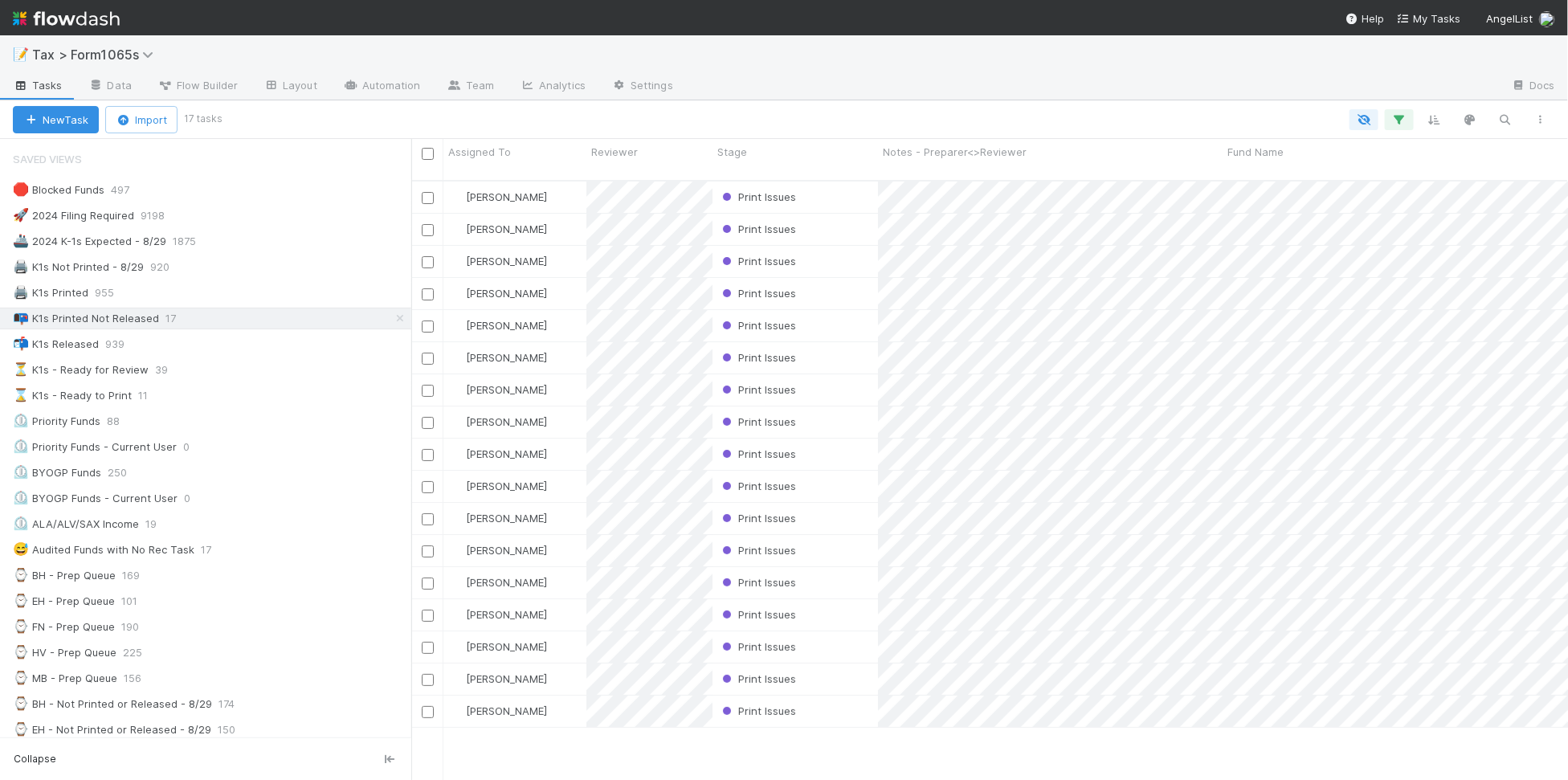
scroll to position [598, 1142]
